Goal: Task Accomplishment & Management: Manage account settings

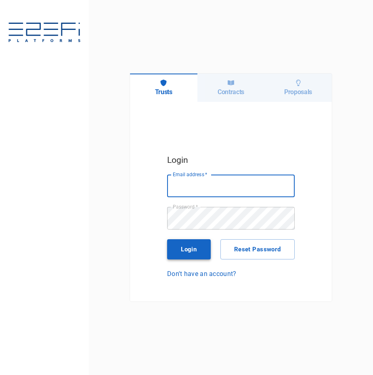
type input "[PERSON_NAME][EMAIL_ADDRESS][DOMAIN_NAME]"
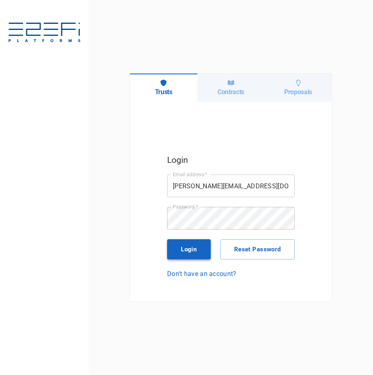
click at [193, 244] on button "Login" at bounding box center [189, 249] width 44 height 20
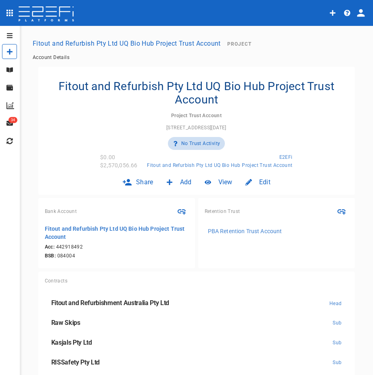
type input "Fitout and Refurbish Pty Ltd UQ Bio Hub Project Trust Account"
click at [9, 35] on icon "open drawer" at bounding box center [9, 35] width 6 height 6
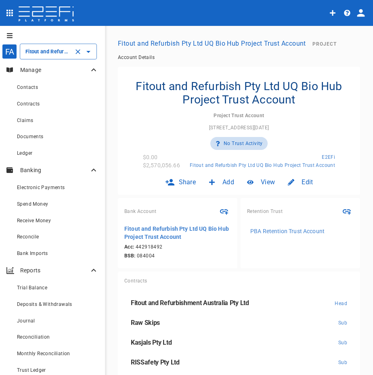
click at [29, 46] on div "Fitout and Refurbish Pty Ltd UQ Bio Hub Project Trust Account ​" at bounding box center [58, 52] width 77 height 16
click at [140, 121] on div "Fitout and Refurbish Pty Ltd UQ Bio Hub Project Trust Account Project Trust Acc…" at bounding box center [238, 125] width 229 height 90
click at [47, 106] on div "Contracts" at bounding box center [58, 104] width 82 height 10
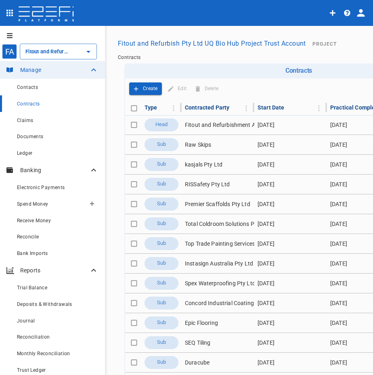
click at [89, 207] on button "button" at bounding box center [92, 203] width 13 height 13
click at [111, 234] on span "Incorrect Payment" at bounding box center [110, 233] width 48 height 9
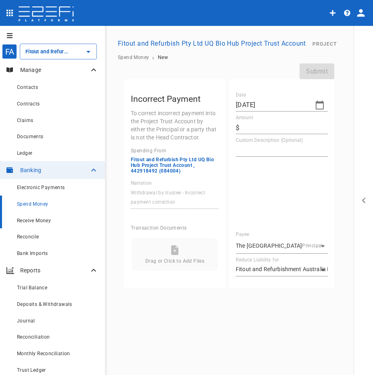
click at [57, 221] on div "Receive Money" at bounding box center [58, 220] width 82 height 10
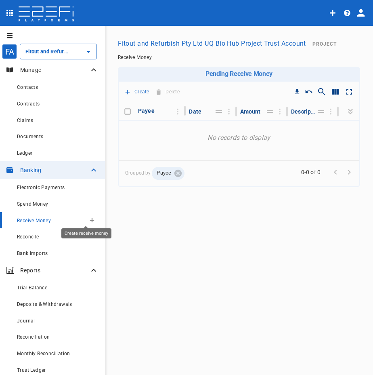
click at [90, 220] on icon "Create receive money" at bounding box center [92, 220] width 4 height 4
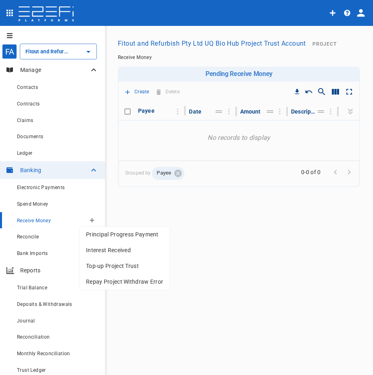
click at [87, 200] on div at bounding box center [186, 187] width 373 height 375
click at [90, 220] on icon "Create receive money" at bounding box center [92, 220] width 4 height 4
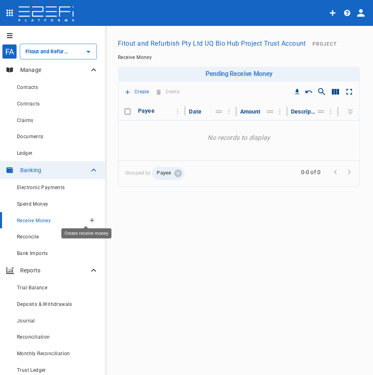
click at [90, 220] on icon "Create receive money" at bounding box center [92, 220] width 4 height 4
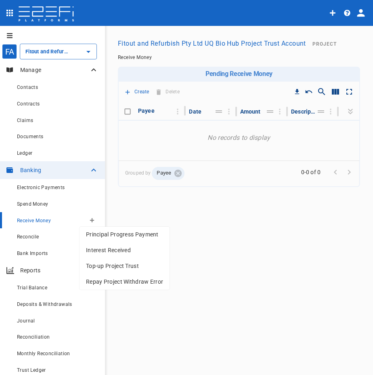
click at [91, 205] on div at bounding box center [186, 187] width 373 height 375
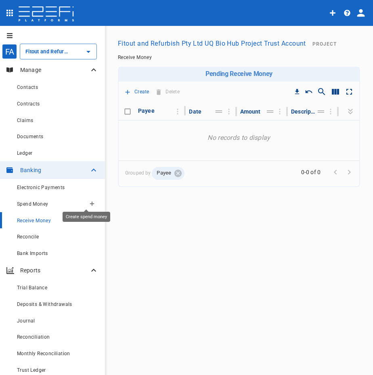
click at [90, 204] on icon "Create spend money" at bounding box center [92, 204] width 4 height 4
click at [86, 203] on button "button" at bounding box center [92, 203] width 13 height 13
click at [90, 220] on icon "Create receive money" at bounding box center [92, 220] width 4 height 4
click at [86, 216] on button "button" at bounding box center [92, 220] width 13 height 13
